Goal: Transaction & Acquisition: Book appointment/travel/reservation

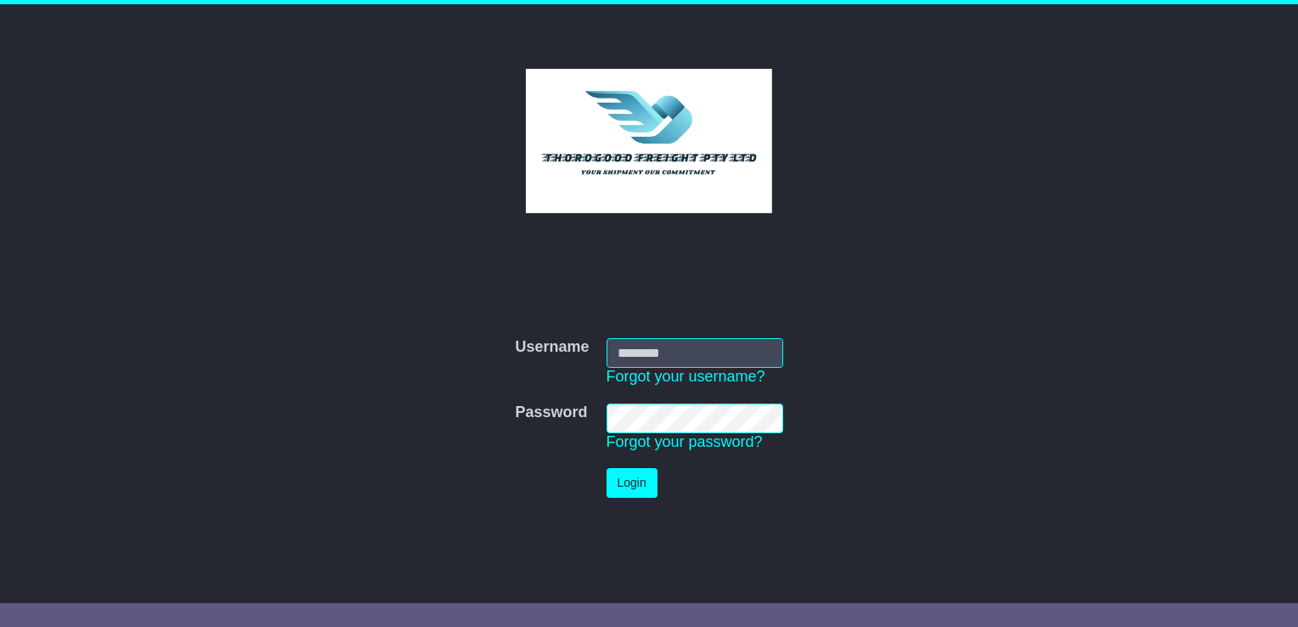
type input "**********"
click at [607, 468] on button "Login" at bounding box center [632, 483] width 51 height 30
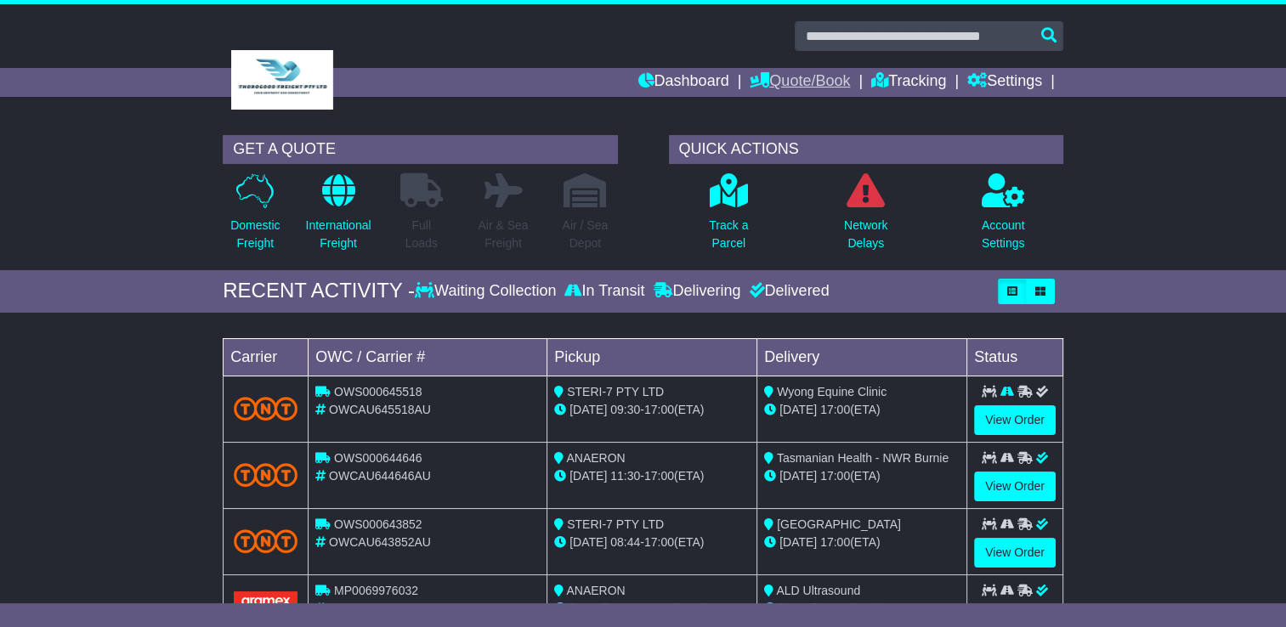
click at [798, 70] on link "Quote/Book" at bounding box center [799, 82] width 100 height 29
click at [788, 108] on link "Domestic" at bounding box center [817, 111] width 134 height 19
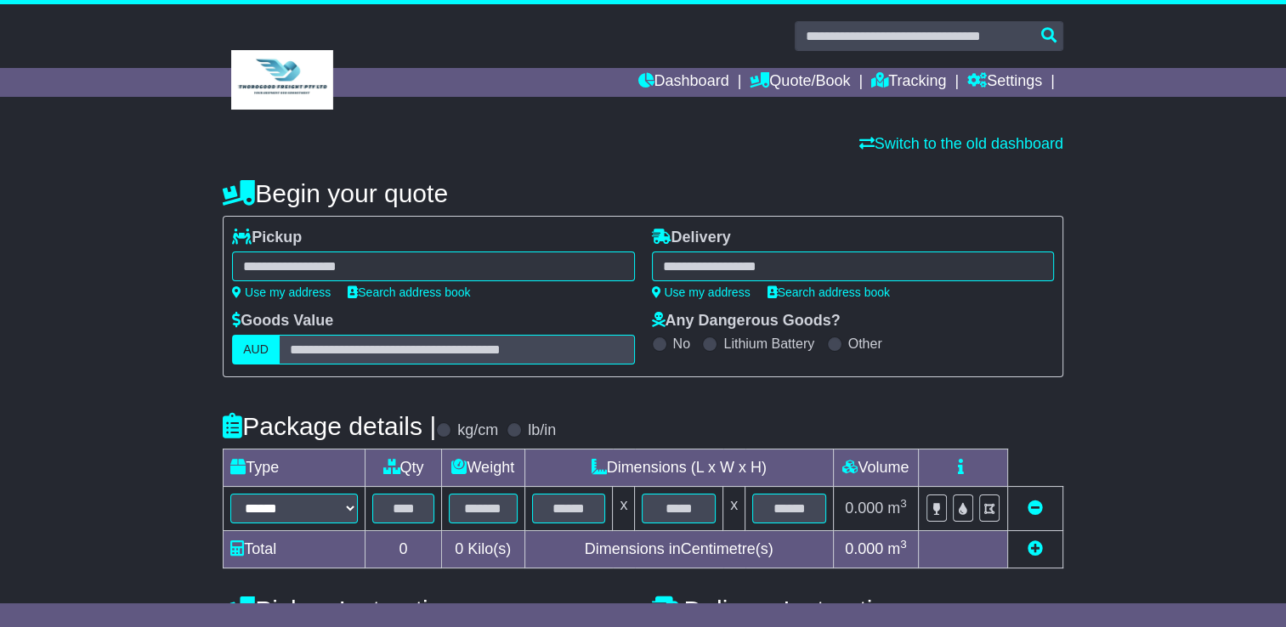
click at [353, 274] on div at bounding box center [433, 267] width 402 height 30
click at [298, 299] on div "**********" at bounding box center [432, 270] width 419 height 83
click at [313, 293] on link "Use my address" at bounding box center [281, 293] width 99 height 14
type input "**********"
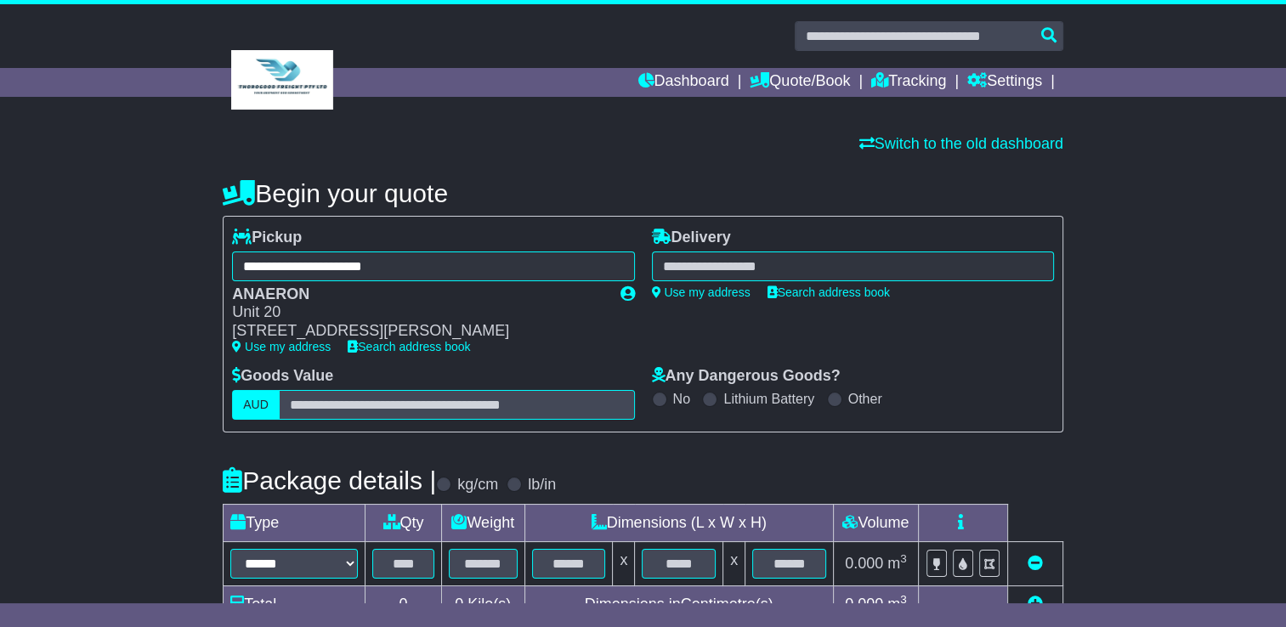
click at [743, 260] on div at bounding box center [853, 267] width 402 height 30
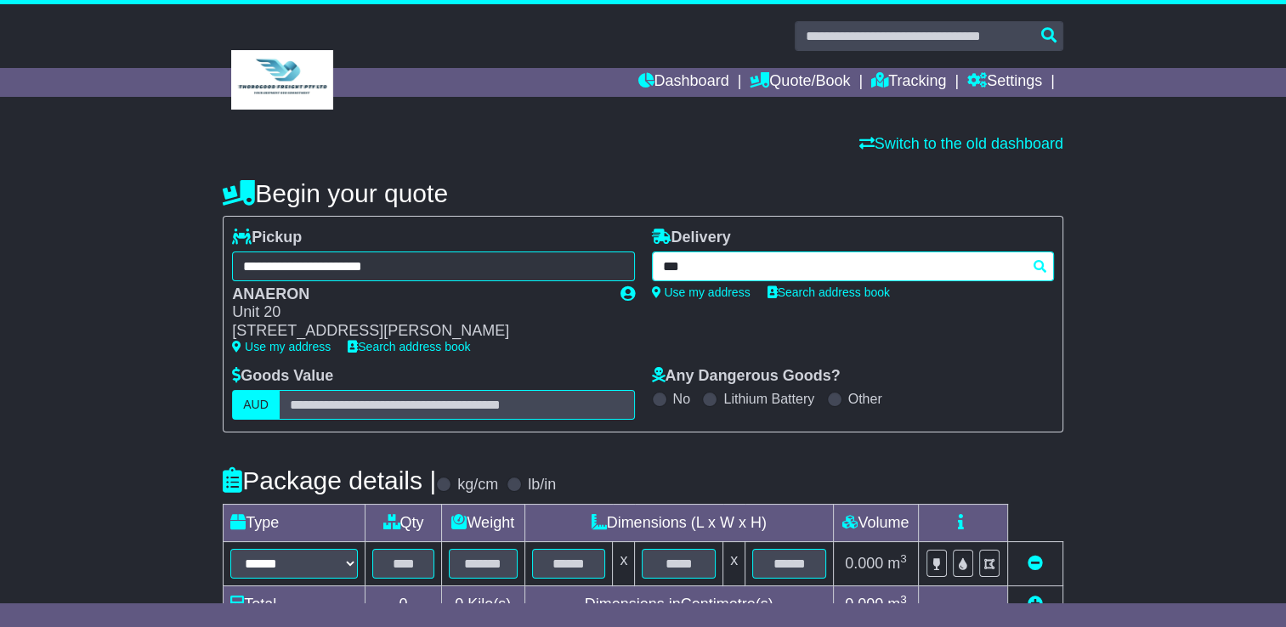
type input "****"
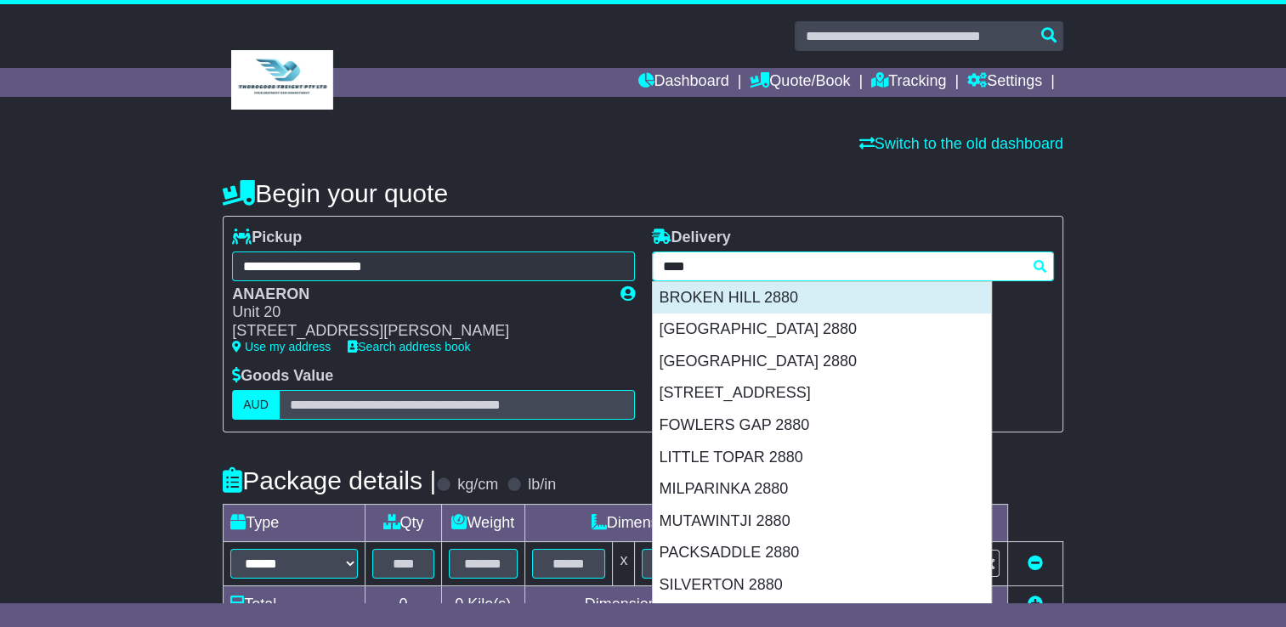
click at [721, 300] on div "BROKEN HILL 2880" at bounding box center [822, 298] width 338 height 32
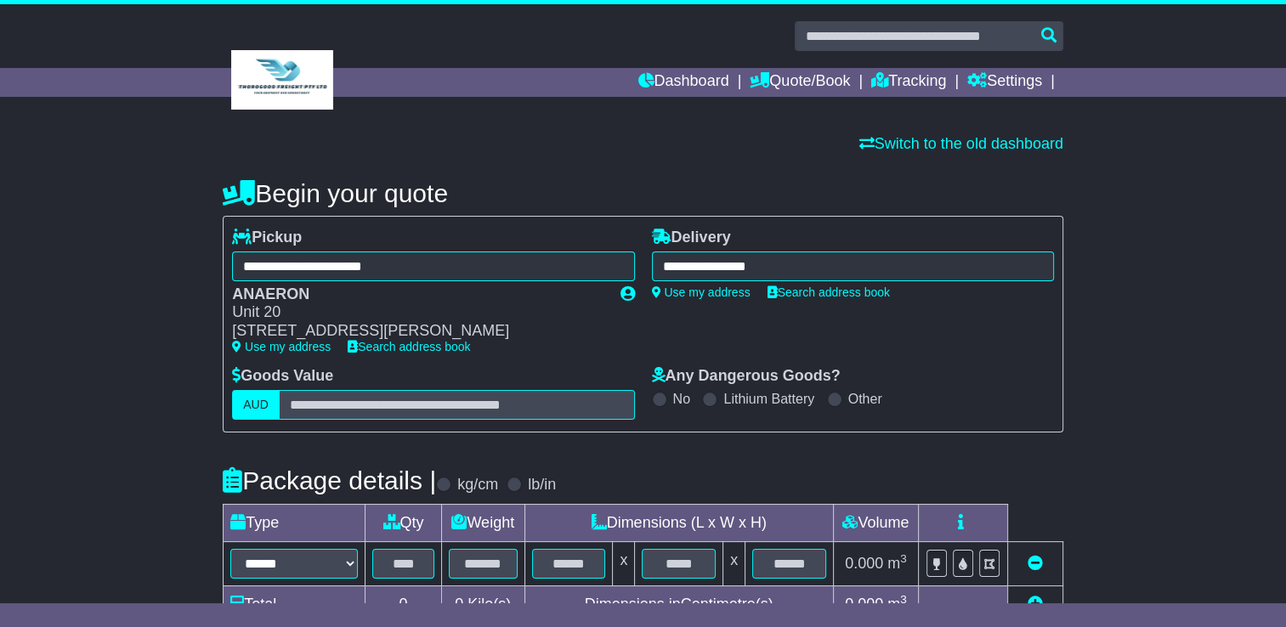
type input "**********"
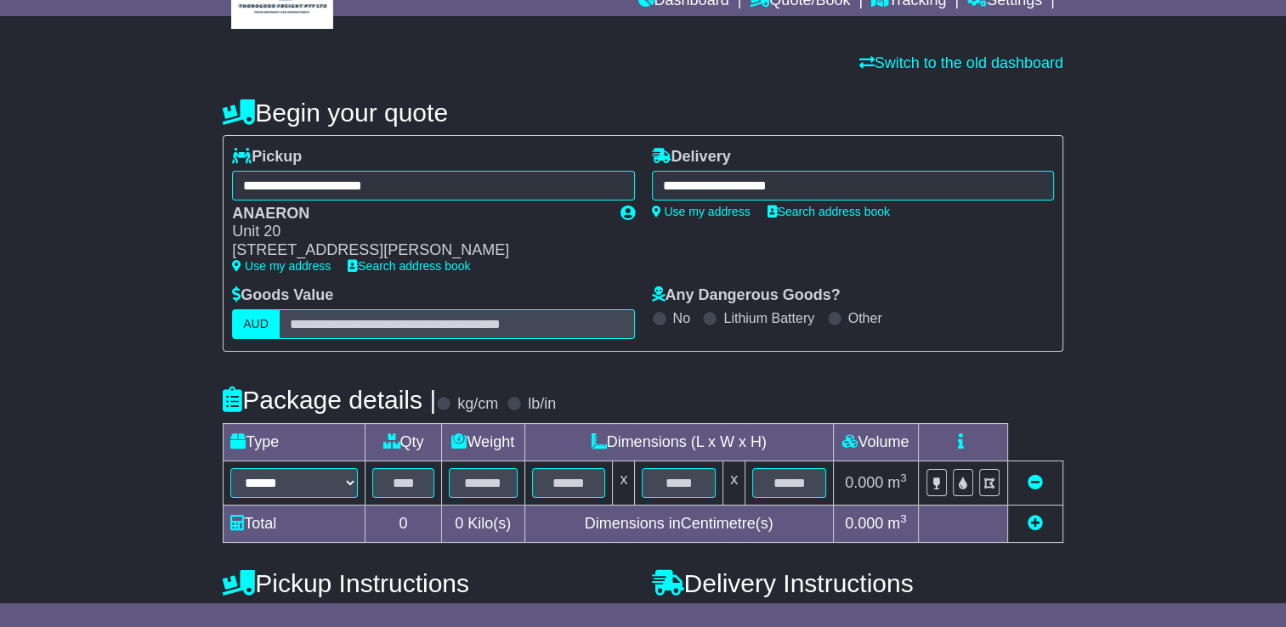
scroll to position [85, 0]
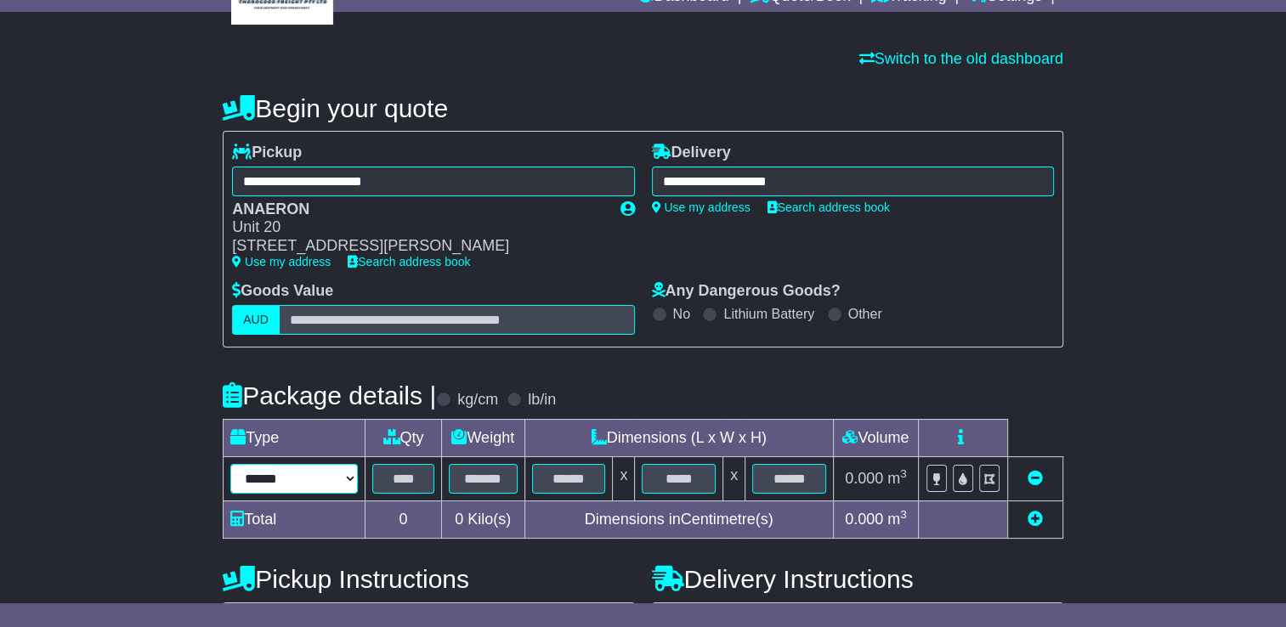
click at [319, 481] on select "****** ****** *** ******** ***** **** **** ****** *** *******" at bounding box center [293, 479] width 127 height 30
select select "***"
click at [230, 464] on select "****** ****** *** ******** ***** **** **** ****** *** *******" at bounding box center [293, 479] width 127 height 30
click at [426, 488] on input "text" at bounding box center [403, 479] width 62 height 30
type input "*"
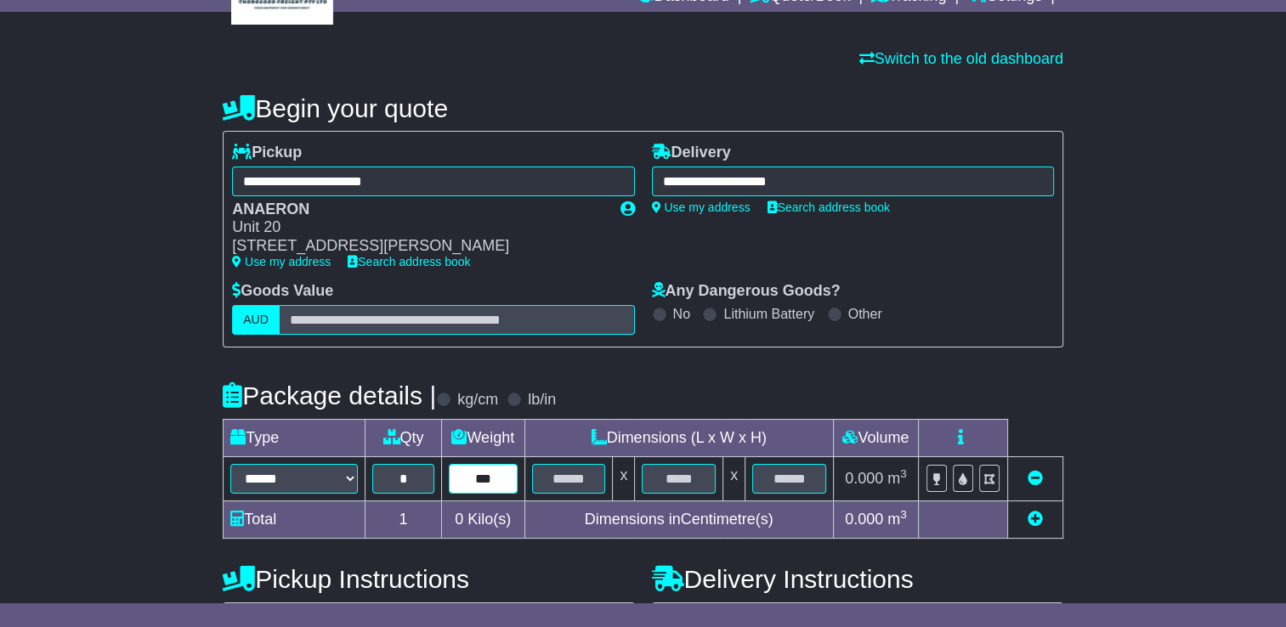
type input "***"
type input "**"
click at [1068, 411] on div "**********" at bounding box center [642, 455] width 857 height 757
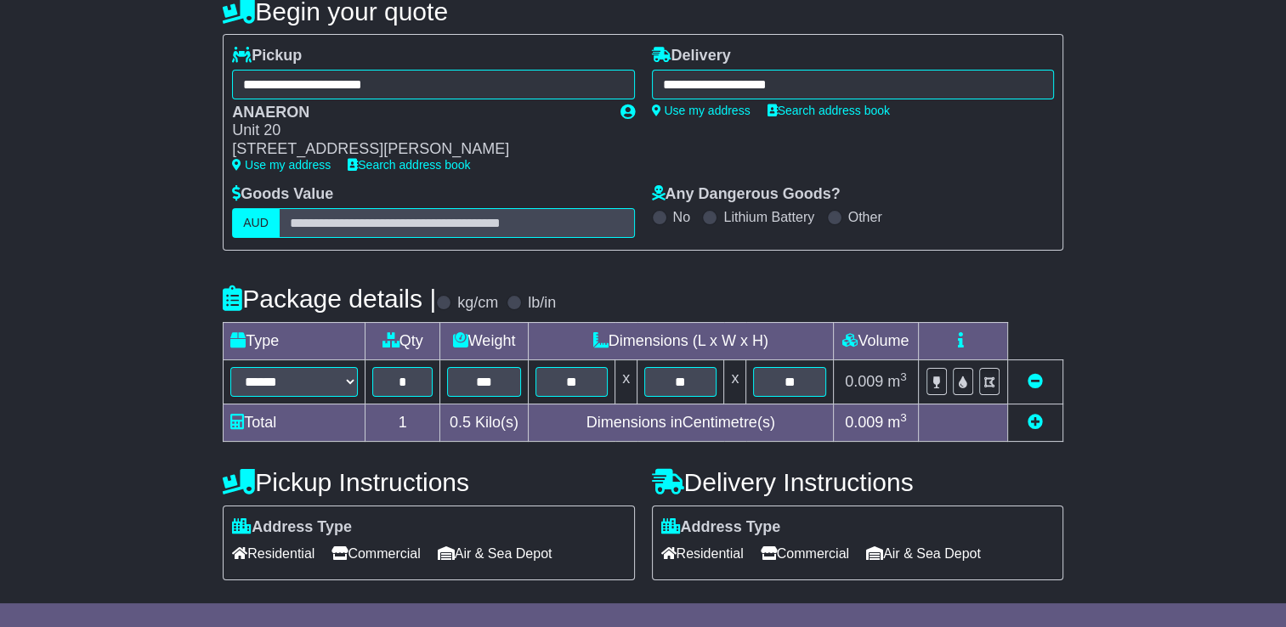
scroll to position [324, 0]
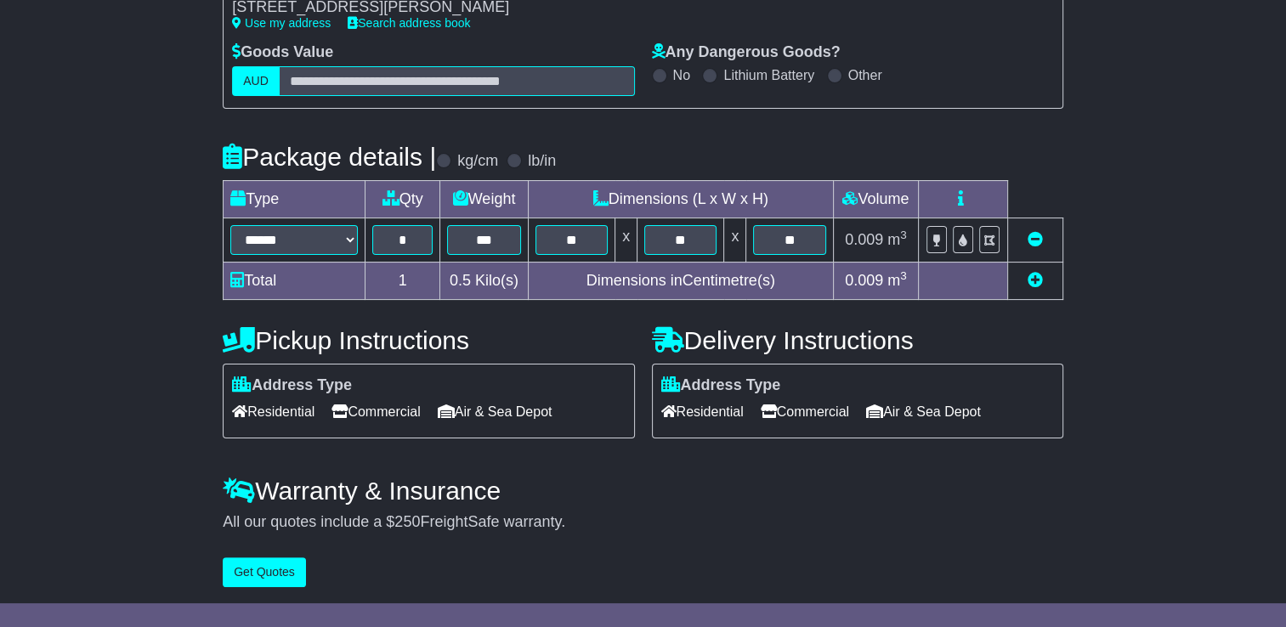
click at [775, 406] on icon at bounding box center [768, 411] width 16 height 14
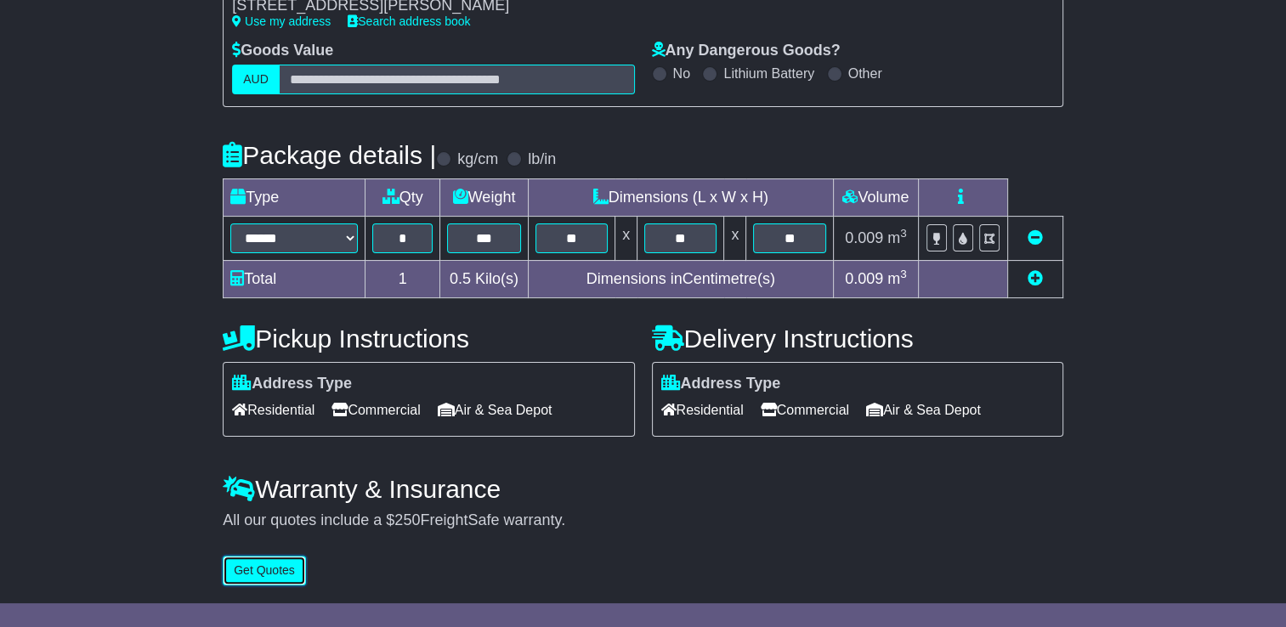
click at [258, 580] on button "Get Quotes" at bounding box center [264, 571] width 83 height 30
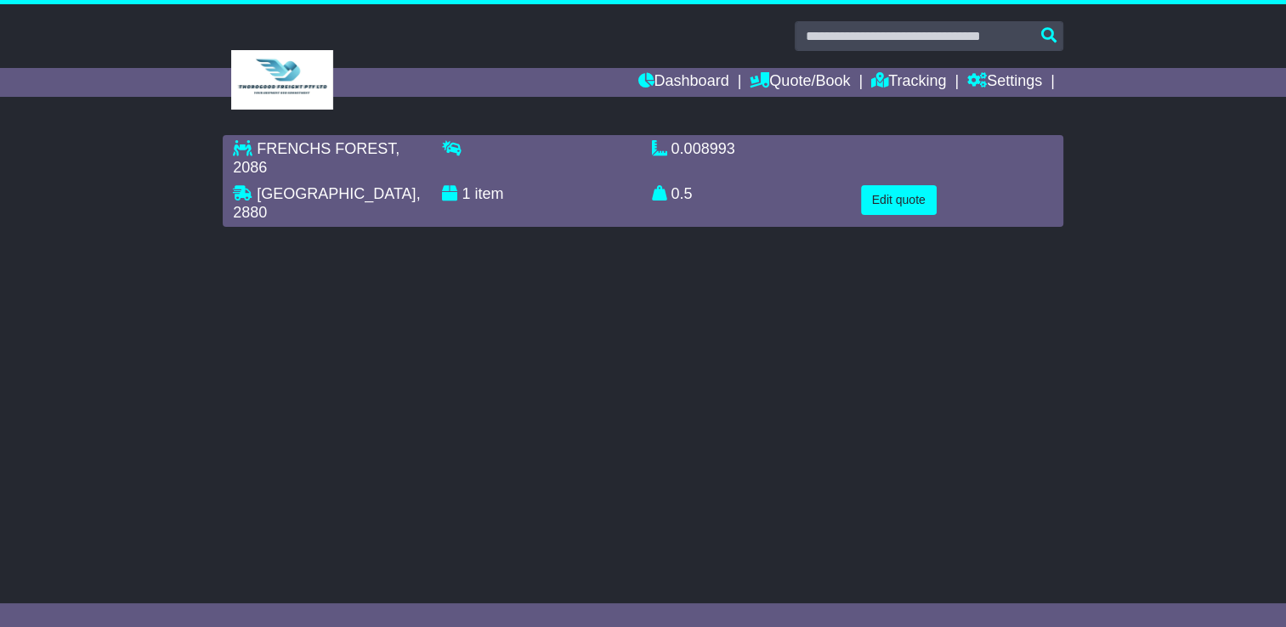
scroll to position [0, 0]
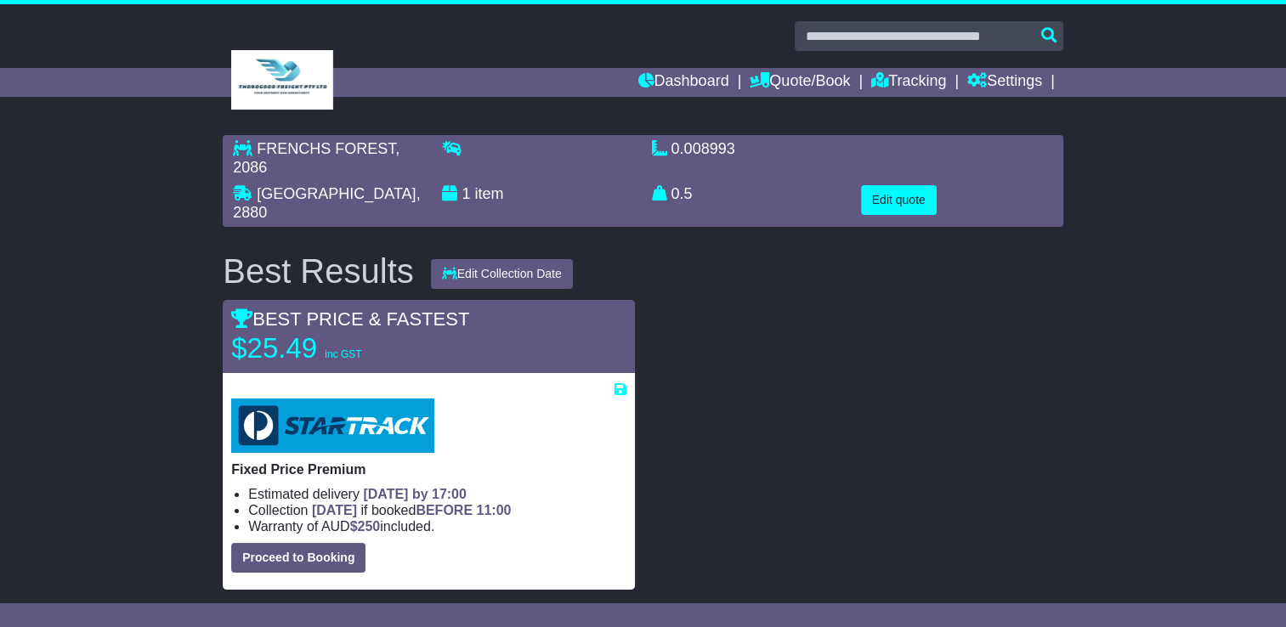
click at [430, 502] on ul "Estimated delivery 19th Sep 2025 by 17:00 Collection TODAY if booked BEFORE 11:…" at bounding box center [428, 510] width 394 height 49
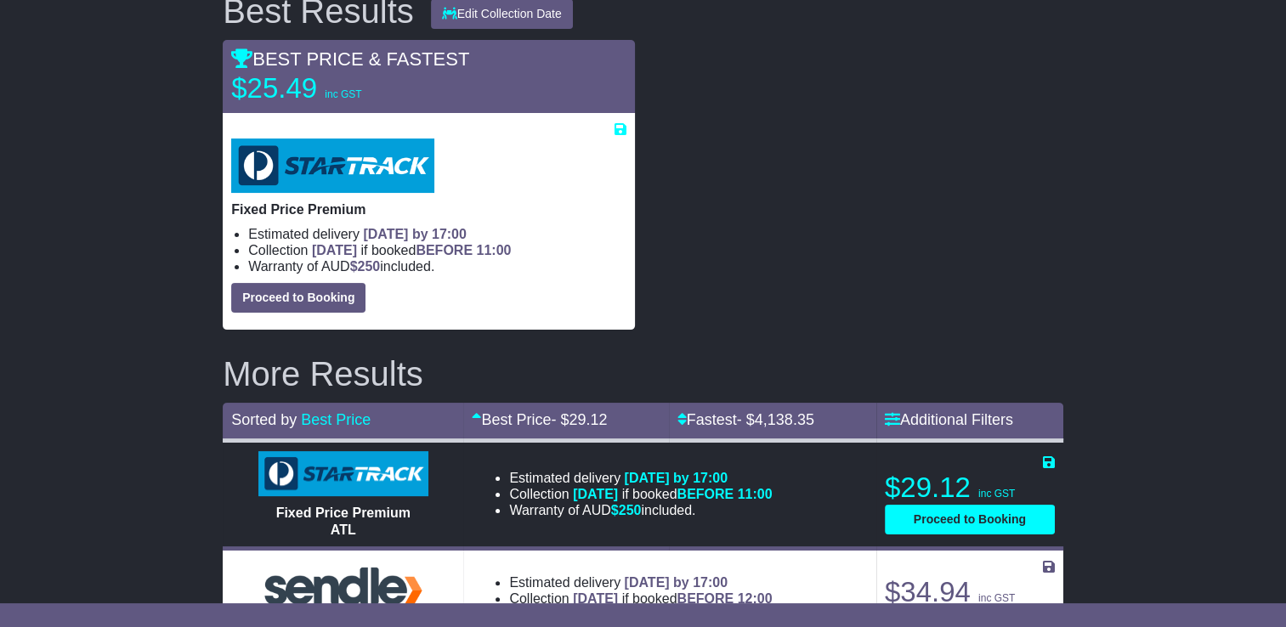
scroll to position [425, 0]
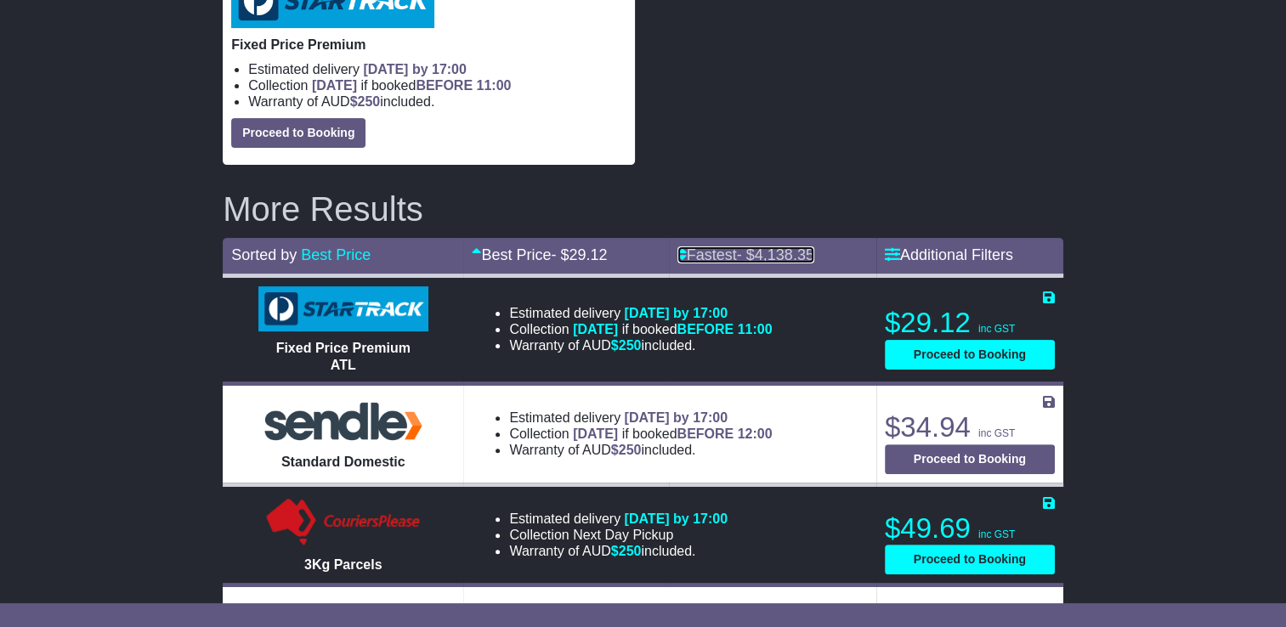
click at [721, 246] on link "Fastest - $ 4,138.35" at bounding box center [745, 254] width 137 height 17
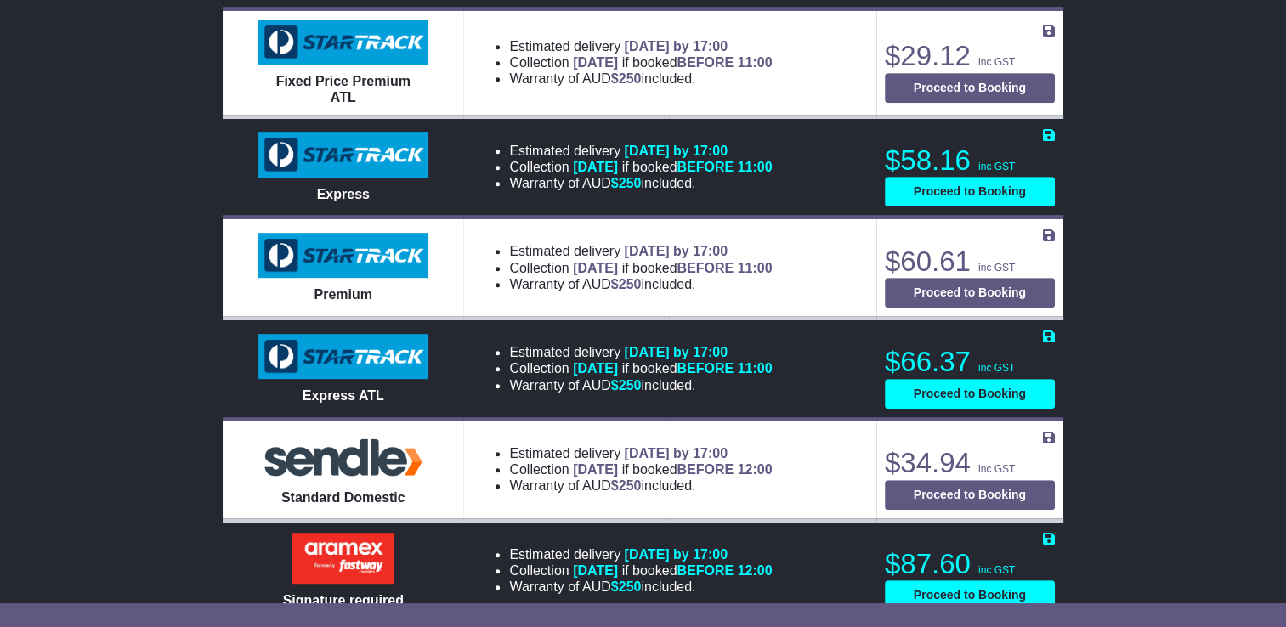
scroll to position [935, 0]
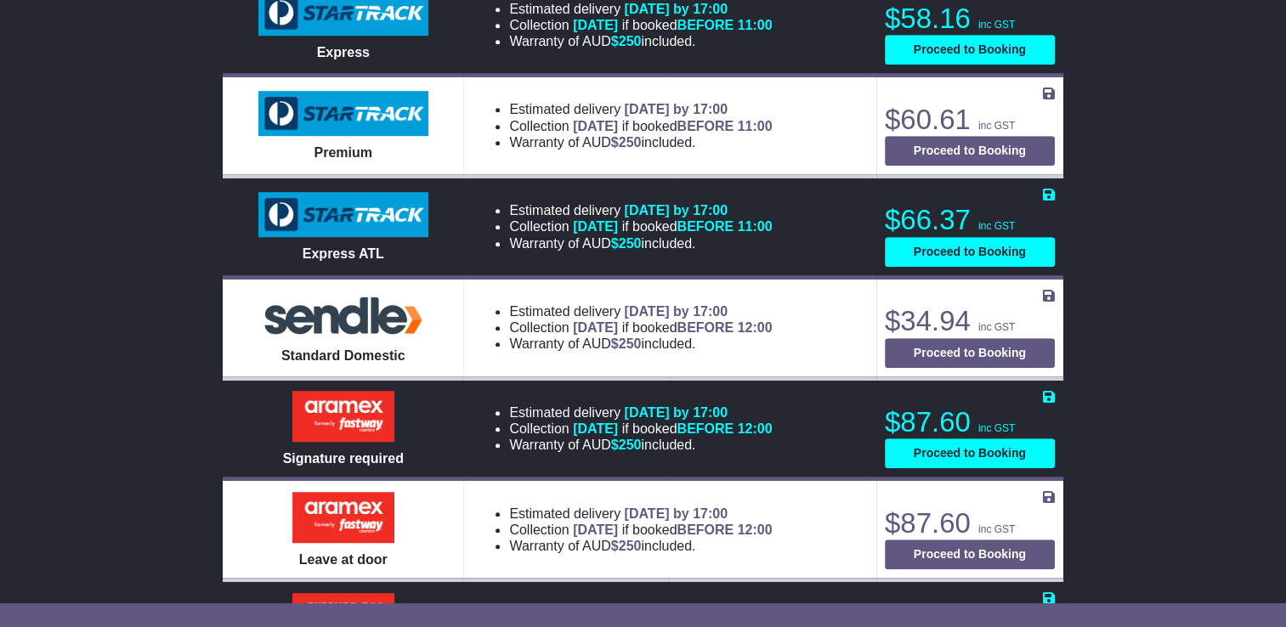
drag, startPoint x: 500, startPoint y: 387, endPoint x: 706, endPoint y: 411, distance: 207.8
click at [706, 411] on ul "Estimated delivery 22nd Sep 2025 by 17:00 Collection TODAY if booked BEFORE 12:…" at bounding box center [623, 428] width 297 height 49
click at [706, 437] on li "Warranty of AUD $ 250 included." at bounding box center [640, 445] width 263 height 16
click at [710, 437] on li "Warranty of AUD $ 250 included." at bounding box center [640, 445] width 263 height 16
drag, startPoint x: 715, startPoint y: 416, endPoint x: 502, endPoint y: 175, distance: 322.1
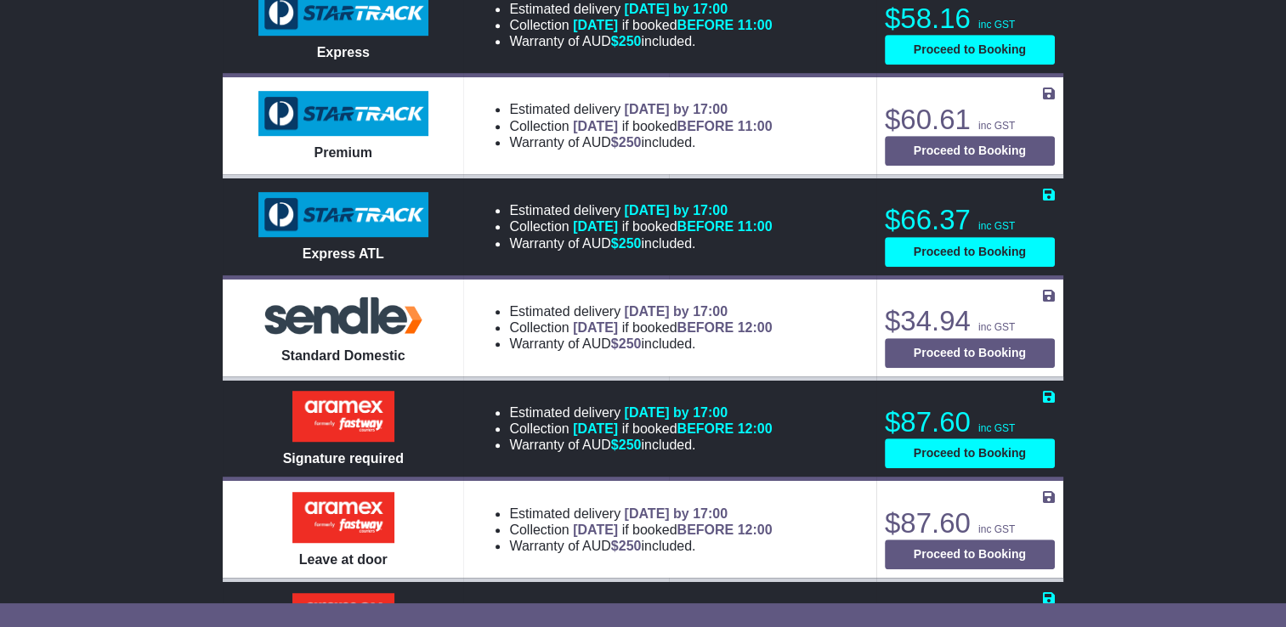
drag, startPoint x: 502, startPoint y: 175, endPoint x: 512, endPoint y: 179, distance: 11.0
click at [512, 202] on li "Estimated delivery 19th Sep 2025 by 17:00" at bounding box center [640, 210] width 263 height 16
click at [509, 202] on li "Estimated delivery 19th Sep 2025 by 17:00" at bounding box center [640, 210] width 263 height 16
drag, startPoint x: 491, startPoint y: 183, endPoint x: 673, endPoint y: 215, distance: 184.7
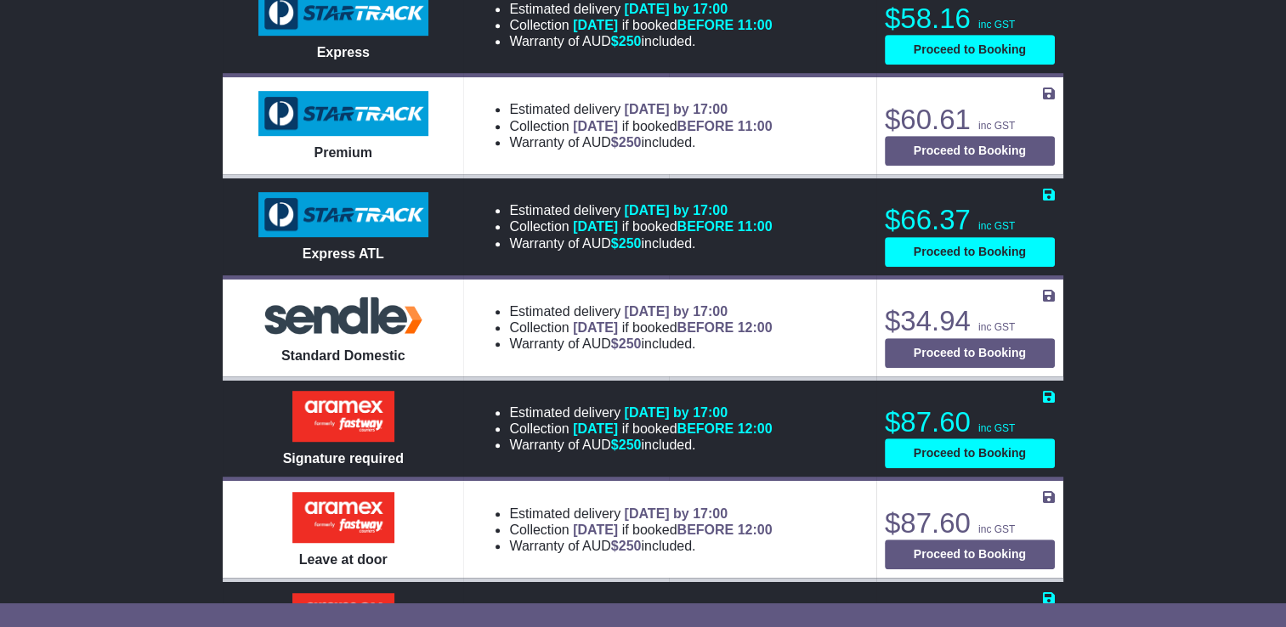
click at [673, 215] on ul "Estimated delivery 19th Sep 2025 by 17:00 Collection TODAY if booked BEFORE 11:…" at bounding box center [623, 226] width 297 height 49
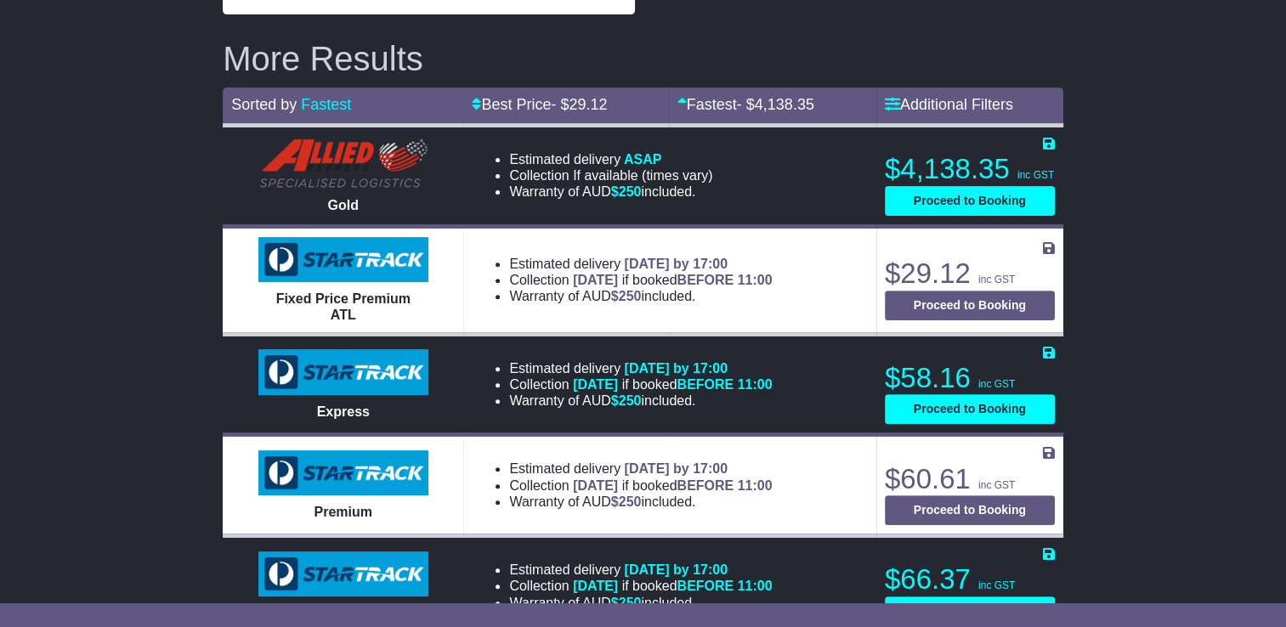
scroll to position [425, 0]
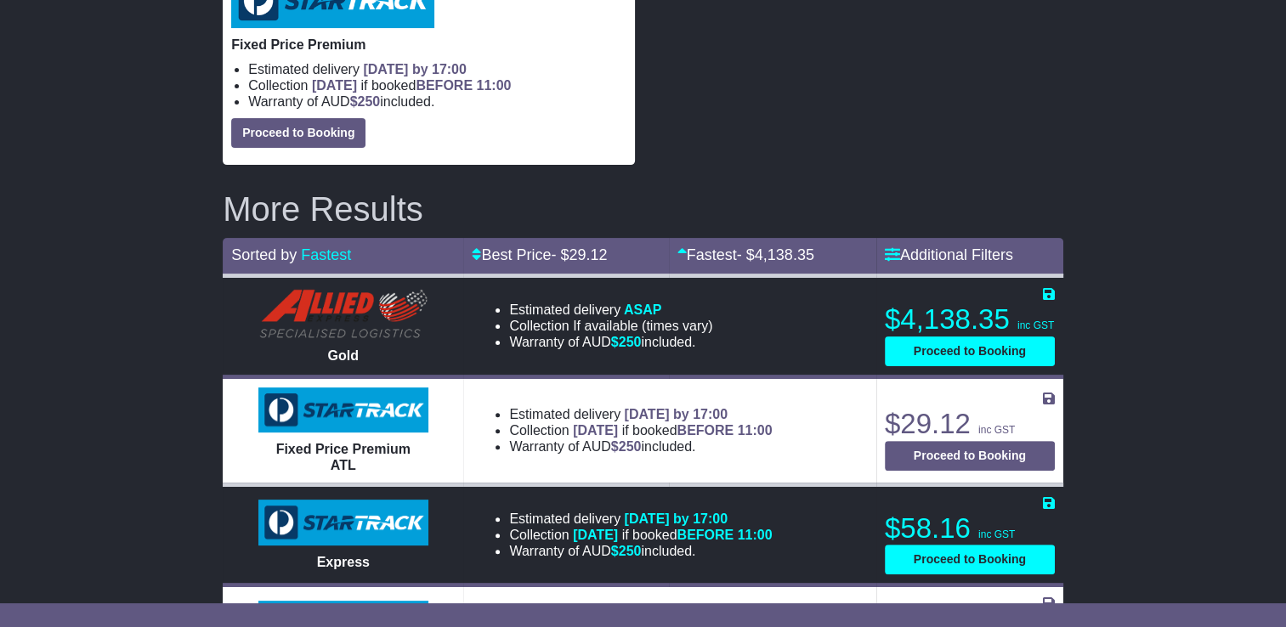
click at [334, 348] on span "Gold" at bounding box center [343, 355] width 31 height 14
drag, startPoint x: 334, startPoint y: 328, endPoint x: 319, endPoint y: 336, distance: 17.1
click at [318, 348] on div "Gold" at bounding box center [343, 356] width 65 height 16
click at [336, 348] on span "Gold" at bounding box center [343, 355] width 31 height 14
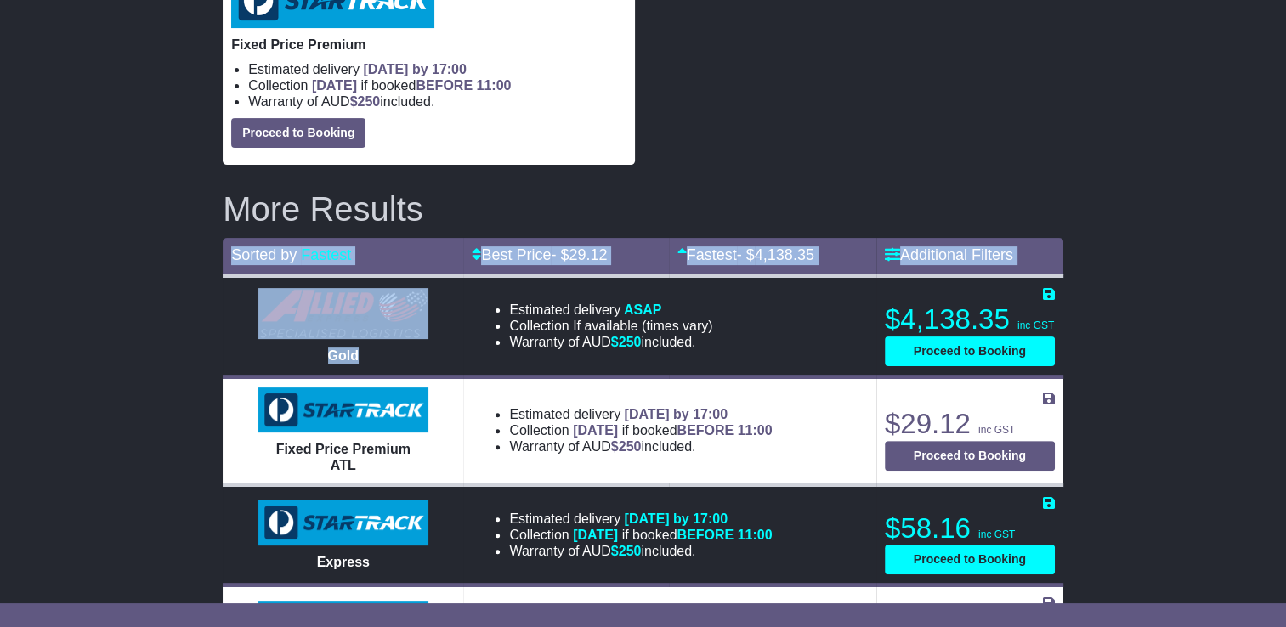
drag, startPoint x: 362, startPoint y: 329, endPoint x: 153, endPoint y: 341, distance: 209.4
drag, startPoint x: 153, startPoint y: 341, endPoint x: 174, endPoint y: 348, distance: 22.6
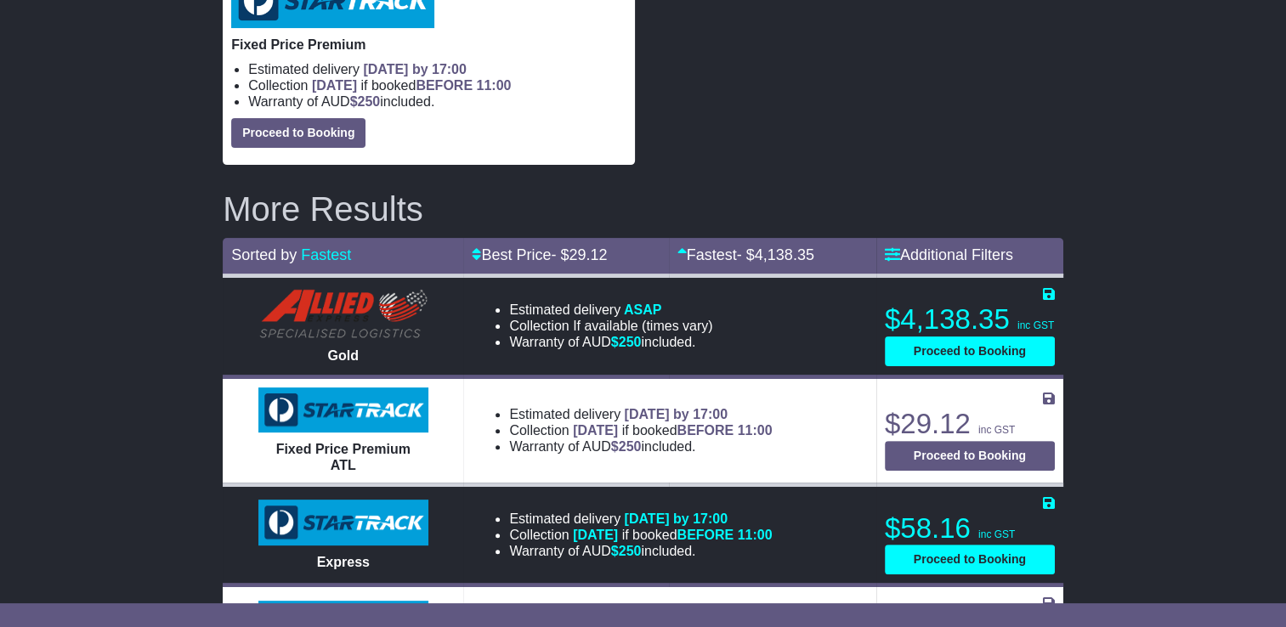
click at [368, 325] on td "Gold" at bounding box center [343, 325] width 240 height 101
click at [328, 348] on span "Gold" at bounding box center [343, 355] width 31 height 14
drag, startPoint x: 326, startPoint y: 331, endPoint x: 366, endPoint y: 330, distance: 39.9
click at [367, 348] on div "Gold" at bounding box center [343, 356] width 65 height 16
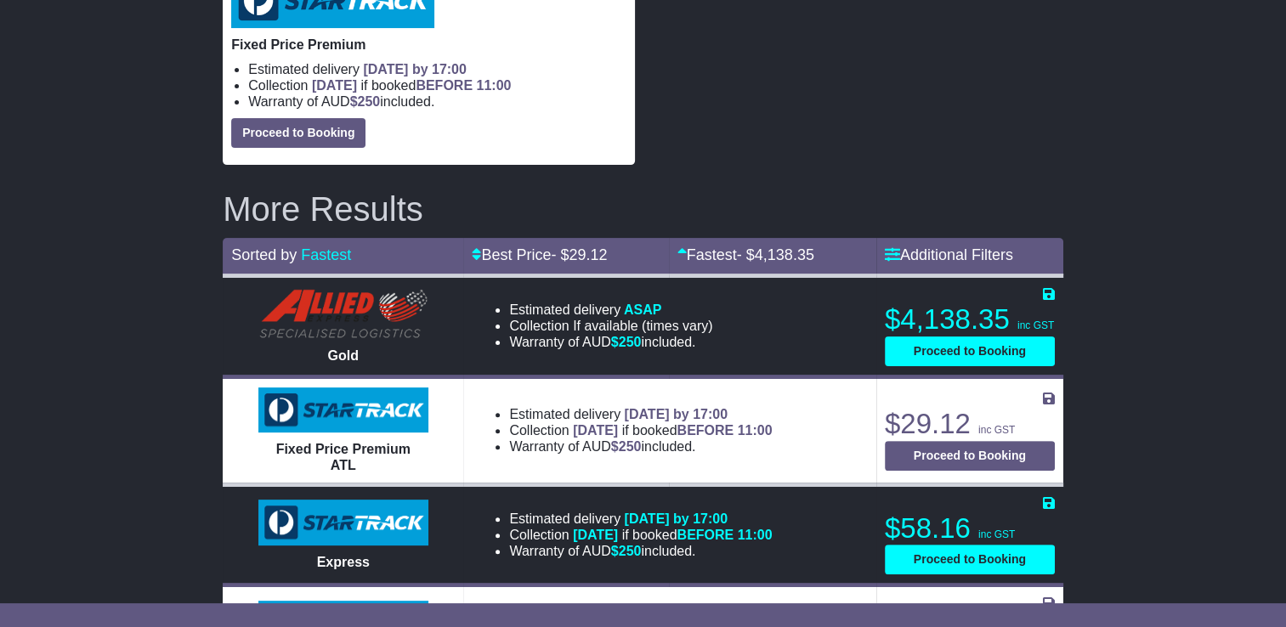
drag, startPoint x: 540, startPoint y: 386, endPoint x: 683, endPoint y: 420, distance: 146.7
click at [683, 420] on ul "Estimated delivery 19th Sep 2025 by 17:00 Collection TODAY if booked BEFORE 11:…" at bounding box center [623, 430] width 297 height 49
click at [683, 438] on li "Warranty of AUD $ 250 included." at bounding box center [640, 446] width 263 height 16
click at [689, 438] on li "Warranty of AUD $ 250 included." at bounding box center [640, 446] width 263 height 16
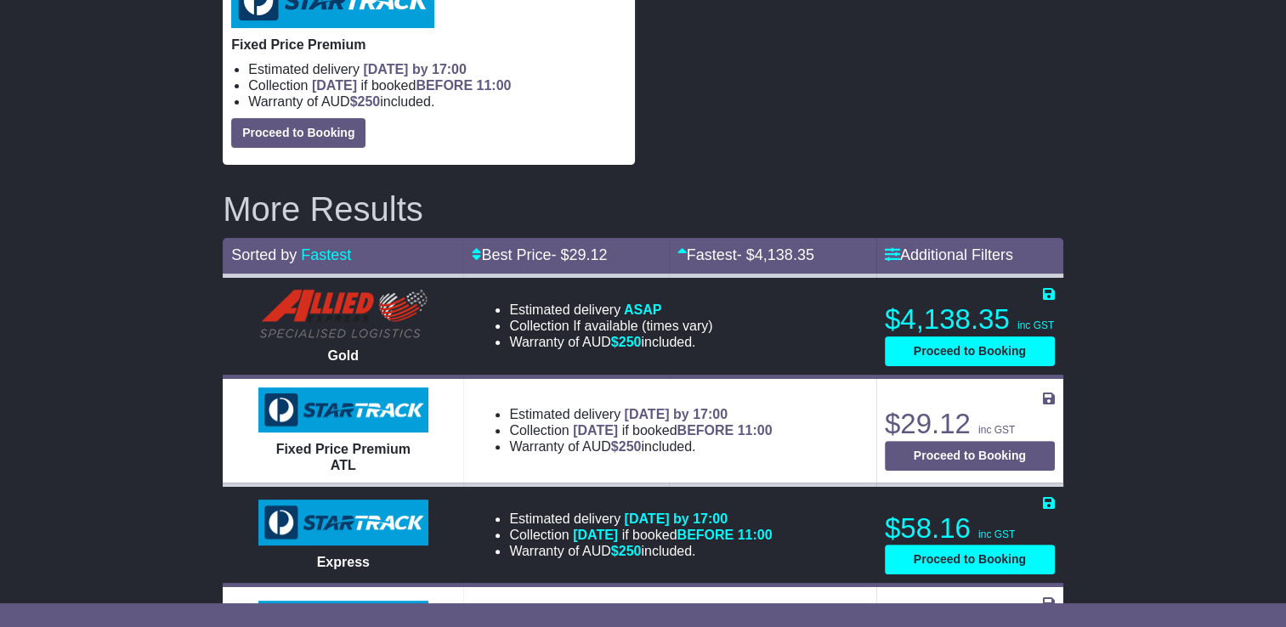
drag, startPoint x: 693, startPoint y: 419, endPoint x: 493, endPoint y: 382, distance: 203.0
click at [493, 406] on ul "Estimated delivery 19th Sep 2025 by 17:00 Collection TODAY if booked BEFORE 11:…" at bounding box center [623, 430] width 297 height 49
drag, startPoint x: 493, startPoint y: 382, endPoint x: 509, endPoint y: 382, distance: 16.1
click at [490, 406] on ul "Estimated delivery 19th Sep 2025 by 17:00 Collection TODAY if booked BEFORE 11:…" at bounding box center [623, 430] width 297 height 49
click at [527, 318] on li "Collection If available (times vary)" at bounding box center [610, 326] width 203 height 16
